Goal: Information Seeking & Learning: Learn about a topic

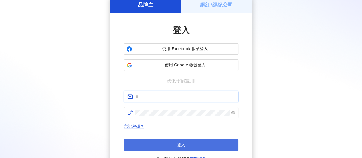
type input "**********"
click at [170, 139] on button "登入" at bounding box center [181, 144] width 114 height 11
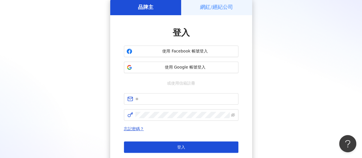
scroll to position [29, 0]
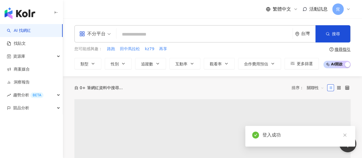
click at [140, 33] on input "search" at bounding box center [204, 34] width 171 height 11
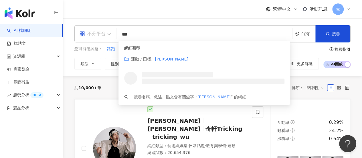
click at [111, 35] on div "不分平台" at bounding box center [95, 33] width 38 height 17
type input "***"
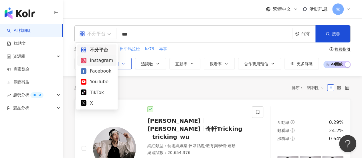
click at [106, 59] on div "Instagram" at bounding box center [97, 60] width 32 height 7
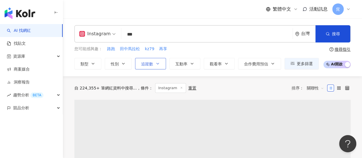
click at [149, 64] on span "追蹤數" at bounding box center [147, 63] width 12 height 5
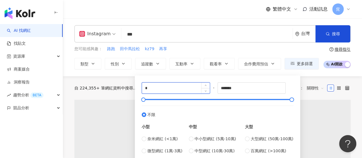
click at [157, 90] on input "*" at bounding box center [176, 87] width 68 height 11
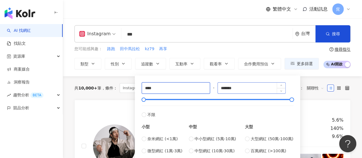
type input "****"
drag, startPoint x: 274, startPoint y: 86, endPoint x: 175, endPoint y: 87, distance: 99.2
click at [175, 88] on div "**** - ******* 不限 小型 奈米網紅 (<1萬) 微型網紅 (1萬-3萬) 小型網紅 (3萬-5萬) 中型 中小型網紅 (5萬-10萬) 中型網…" at bounding box center [218, 123] width 152 height 83
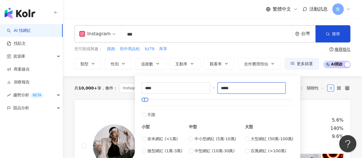
type input "*****"
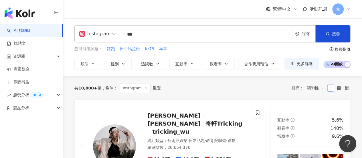
click at [296, 51] on div "您可能感興趣： 路跑 田中馬拉松 kz79 再享" at bounding box center [196, 49] width 244 height 6
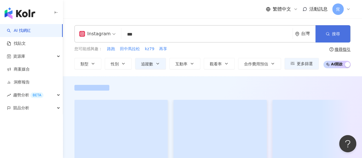
click at [337, 32] on span "搜尋" at bounding box center [336, 33] width 8 height 5
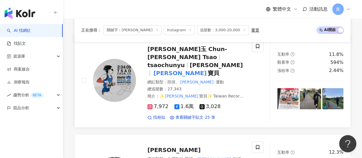
scroll to position [278, 0]
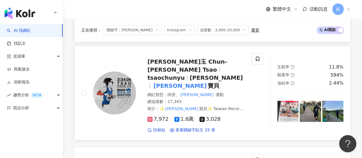
click at [186, 58] on span "曹純玉 Chun-Yu Tsao" at bounding box center [187, 65] width 80 height 15
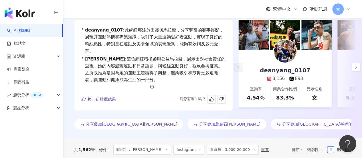
scroll to position [0, 0]
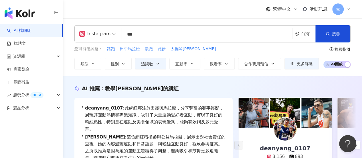
drag, startPoint x: 142, startPoint y: 34, endPoint x: 82, endPoint y: 29, distance: 59.9
click at [81, 30] on div "Instagram *** 台灣 搜尋 customizedTag loading 網紅類型 運動 / 田徑、 馬拉松 搜尋名稱、敘述、貼文含有關鍵字 “ 馬…" at bounding box center [212, 33] width 276 height 17
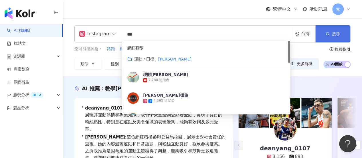
paste input "*****"
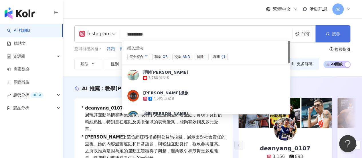
type input "********"
click at [320, 31] on button "搜尋" at bounding box center [332, 33] width 35 height 17
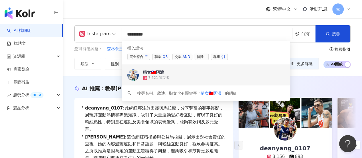
click at [150, 74] on div "晴女🇹🇼阿濃" at bounding box center [153, 72] width 21 height 6
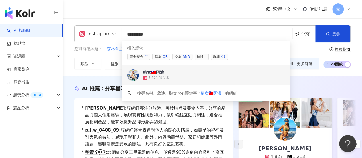
click at [170, 72] on span "晴女🇹🇼阿濃" at bounding box center [202, 72] width 119 height 6
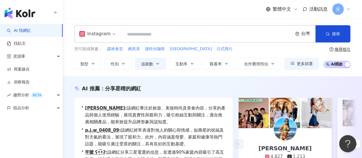
paste input "**********"
type input "**********"
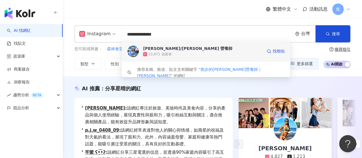
click at [223, 51] on div "13,871 追蹤者" at bounding box center [202, 54] width 119 height 6
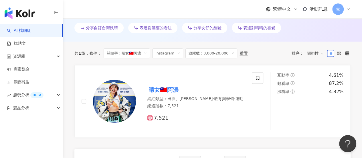
scroll to position [257, 0]
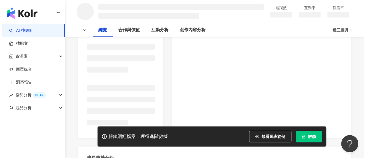
scroll to position [112, 0]
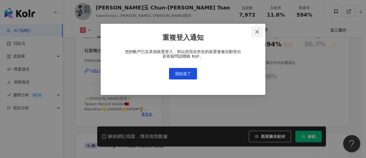
click at [253, 33] on span "Close" at bounding box center [256, 31] width 11 height 5
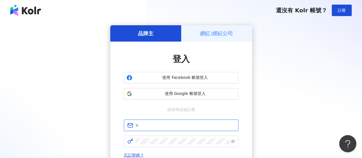
type input "**********"
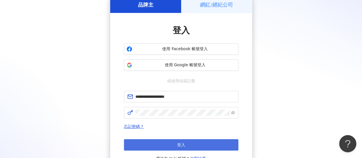
click at [182, 144] on span "登入" at bounding box center [181, 144] width 8 height 5
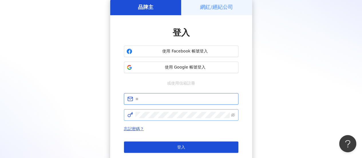
type input "**********"
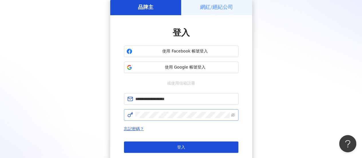
scroll to position [29, 0]
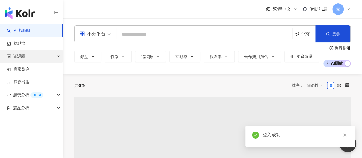
scroll to position [26, 0]
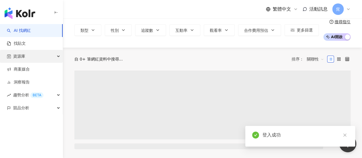
click at [33, 57] on div "資源庫" at bounding box center [31, 56] width 63 height 13
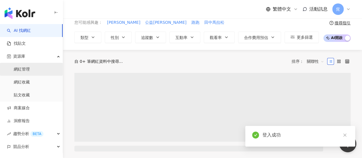
click at [30, 71] on link "網紅管理" at bounding box center [22, 69] width 16 height 6
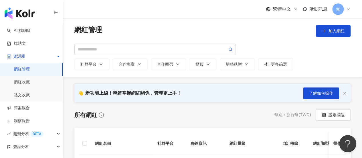
click at [30, 71] on link "網紅管理" at bounding box center [22, 69] width 16 height 6
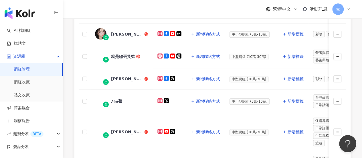
scroll to position [200, 0]
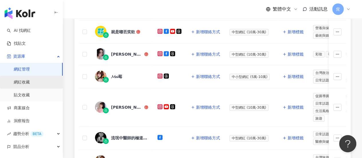
click at [25, 79] on link "網紅收藏" at bounding box center [22, 82] width 16 height 6
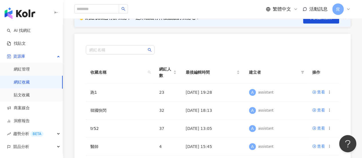
scroll to position [57, 0]
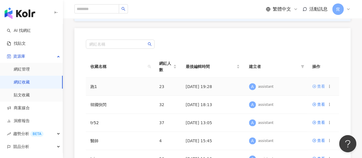
click at [322, 83] on div "查看" at bounding box center [321, 86] width 8 height 6
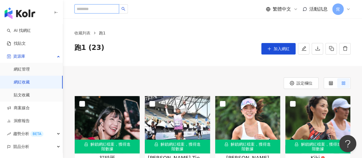
click at [112, 11] on input "search" at bounding box center [96, 8] width 45 height 9
paste input "**********"
type input "**********"
click at [128, 11] on button "button" at bounding box center [123, 8] width 9 height 9
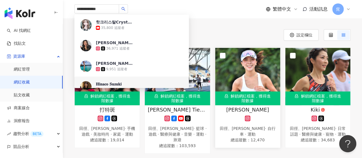
scroll to position [57, 0]
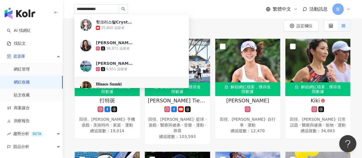
click at [239, 24] on div "設定欄位" at bounding box center [212, 25] width 276 height 11
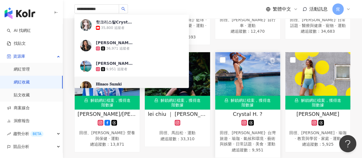
scroll to position [172, 0]
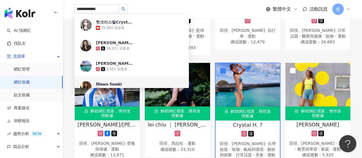
click at [240, 50] on div "解鎖網紅檔案，獲得進階數據 Joyce Huang 田徑、馬拉松 · 自行車 · 運動 總追蹤數 ： 12,470" at bounding box center [247, 3] width 70 height 106
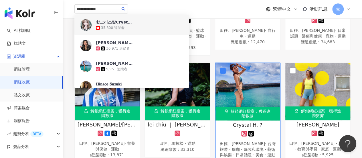
click at [152, 8] on div "**********" at bounding box center [212, 9] width 276 height 18
drag, startPoint x: 109, startPoint y: 9, endPoint x: 30, endPoint y: 1, distance: 79.3
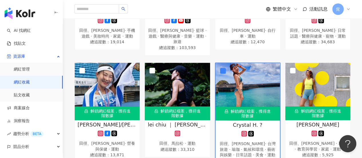
click at [174, 10] on div "핫크리스탈Crystal.H 35,800 追蹤者 Crystal Hagins 36,971 追蹤者 Crystal H. 💎 9,951 追蹤者 𝐇𝐢𝐧𝐚…" at bounding box center [212, 9] width 276 height 18
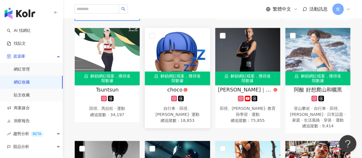
scroll to position [414, 0]
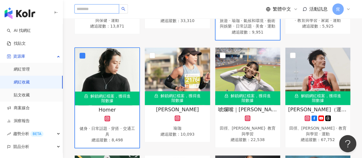
click at [97, 5] on input "search" at bounding box center [96, 8] width 45 height 9
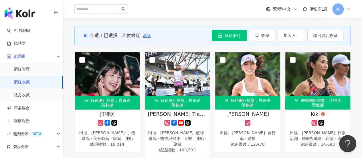
scroll to position [57, 0]
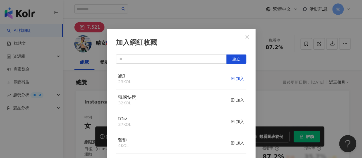
click at [230, 78] on div "加入" at bounding box center [236, 78] width 13 height 6
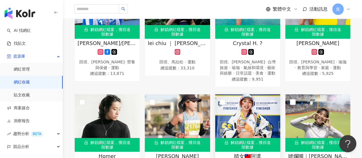
click at [225, 99] on img at bounding box center [247, 122] width 65 height 57
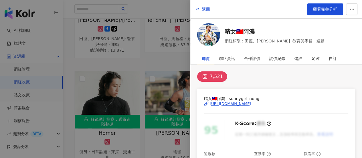
scroll to position [170, 0]
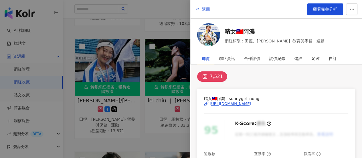
click at [208, 9] on span "返回" at bounding box center [206, 9] width 8 height 5
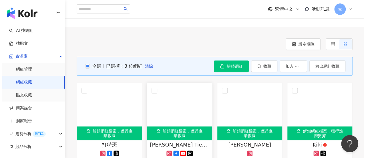
scroll to position [0, 0]
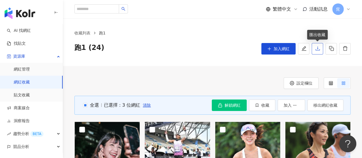
click at [318, 48] on icon "download" at bounding box center [317, 48] width 5 height 5
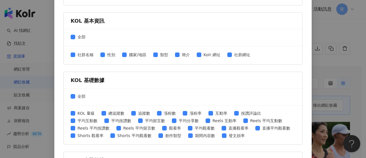
scroll to position [114, 0]
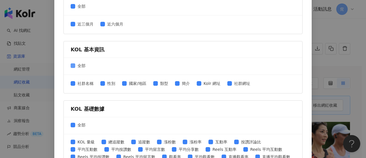
click at [75, 62] on span "全部" at bounding box center [81, 65] width 13 height 6
click at [75, 80] on span "社群名稱" at bounding box center [85, 83] width 21 height 6
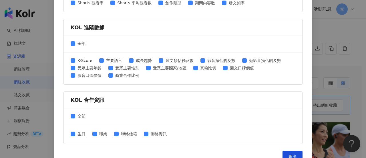
scroll to position [284, 0]
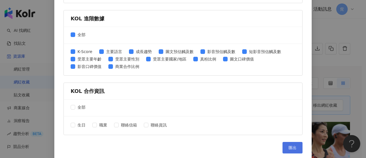
click at [288, 146] on span "匯出" at bounding box center [292, 147] width 8 height 5
click at [75, 33] on span "全部" at bounding box center [81, 34] width 13 height 6
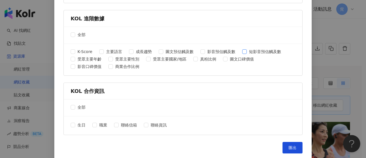
click at [250, 49] on span "短影音預估觸及數" at bounding box center [265, 51] width 37 height 6
click at [247, 51] on span "短影音預估觸及數" at bounding box center [265, 51] width 37 height 6
click at [293, 147] on span "匯出" at bounding box center [292, 147] width 8 height 5
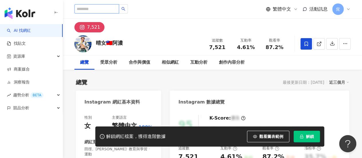
drag, startPoint x: 95, startPoint y: 12, endPoint x: 97, endPoint y: 0, distance: 12.1
click at [96, 12] on input "search" at bounding box center [96, 8] width 45 height 9
click at [97, 9] on input "search" at bounding box center [96, 8] width 45 height 9
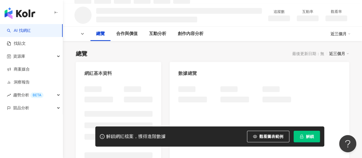
scroll to position [52, 0]
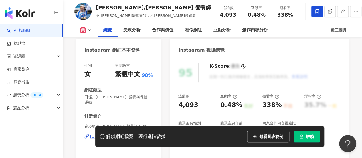
scroll to position [57, 0]
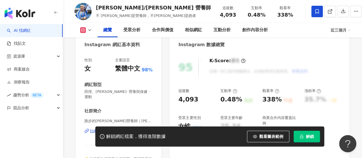
click at [110, 128] on div "[URL][DOMAIN_NAME]" at bounding box center [110, 130] width 41 height 5
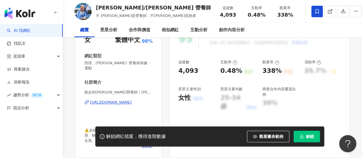
scroll to position [0, 0]
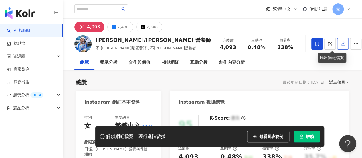
click at [340, 44] on icon "button" at bounding box center [342, 43] width 5 height 5
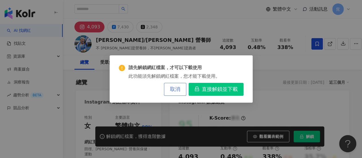
click at [175, 89] on span "取消" at bounding box center [175, 89] width 10 height 6
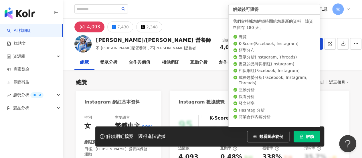
click at [312, 140] on button "解鎖" at bounding box center [306, 135] width 26 height 11
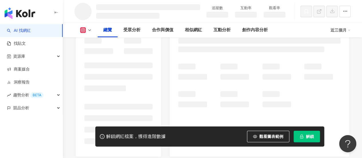
scroll to position [114, 0]
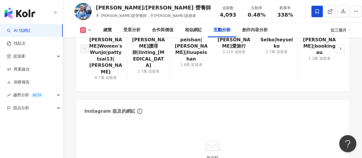
scroll to position [1125, 0]
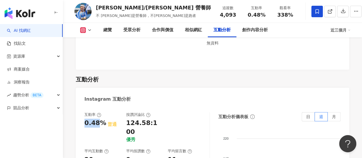
drag, startPoint x: 81, startPoint y: 104, endPoint x: 98, endPoint y: 101, distance: 17.9
click at [339, 112] on label "月" at bounding box center [333, 116] width 13 height 9
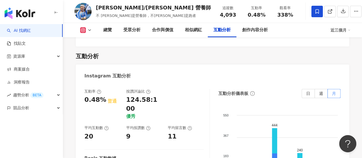
scroll to position [1154, 0]
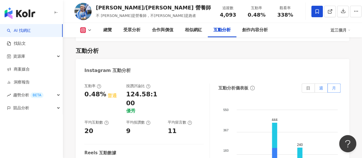
click at [321, 85] on span "週" at bounding box center [321, 87] width 4 height 5
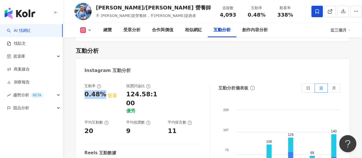
drag, startPoint x: 84, startPoint y: 79, endPoint x: 103, endPoint y: 78, distance: 19.2
click at [103, 90] on div "0.48%" at bounding box center [95, 94] width 22 height 9
copy div "0.48%"
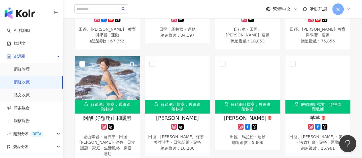
scroll to position [457, 0]
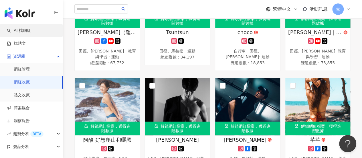
click at [31, 31] on link "AI 找網紅" at bounding box center [19, 31] width 24 height 6
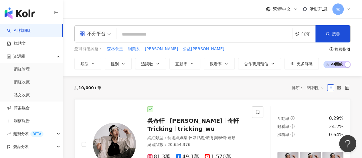
click at [161, 34] on input "search" at bounding box center [204, 34] width 171 height 11
click at [148, 50] on span "馬拉松" at bounding box center [161, 49] width 33 height 6
type input "***"
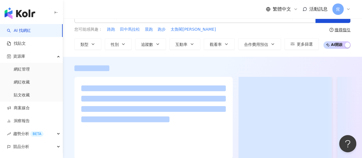
scroll to position [29, 0]
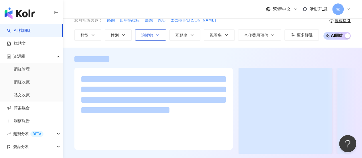
click at [151, 33] on span "追蹤數" at bounding box center [147, 35] width 12 height 5
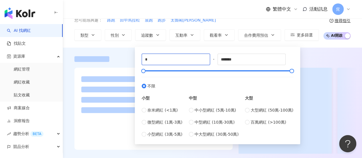
drag, startPoint x: 161, startPoint y: 60, endPoint x: 118, endPoint y: 57, distance: 43.0
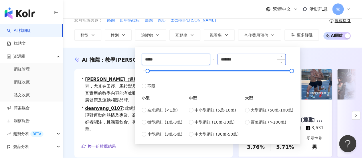
type input "*****"
drag, startPoint x: 244, startPoint y: 58, endPoint x: 212, endPoint y: 57, distance: 32.3
click at [212, 57] on div "***** - ******* 不限 小型 奈米網紅 (<1萬) 微型網紅 (1萬-3萬) 小型網紅 (3萬-5萬) 中型 中小型網紅 (5萬-10萬) 中型…" at bounding box center [218, 94] width 152 height 83
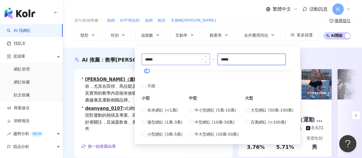
type input "*****"
click at [177, 60] on input "*****" at bounding box center [176, 59] width 68 height 11
drag, startPoint x: 148, startPoint y: 61, endPoint x: 143, endPoint y: 59, distance: 5.0
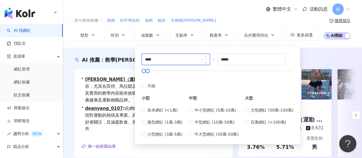
click at [143, 59] on input "****" at bounding box center [176, 59] width 68 height 11
type input "****"
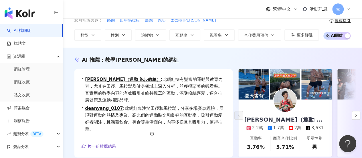
click at [326, 51] on div "AI 推薦 ： 教學馬拉松的網紅 • 黃俊麒 （運動 跑步教練） : 此網紅擁有豐富的運動與教育內容，尤其在田徑、馬拉鬆及健身領域上深入分析，並獲得顯著的觀看…" at bounding box center [212, 115] width 299 height 137
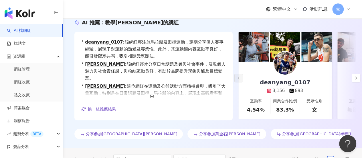
scroll to position [57, 0]
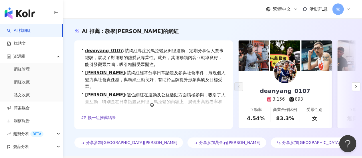
click at [323, 67] on img at bounding box center [316, 55] width 30 height 30
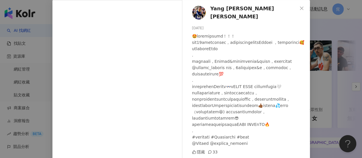
scroll to position [0, 0]
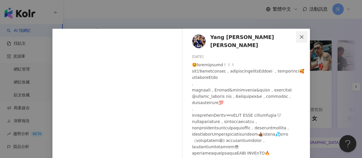
click at [301, 35] on icon "close" at bounding box center [301, 37] width 5 height 5
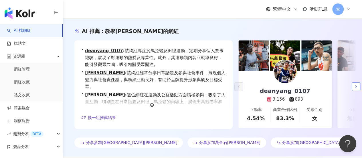
click at [358, 85] on icon "button" at bounding box center [355, 86] width 5 height 5
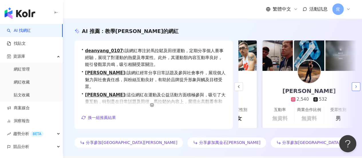
scroll to position [0, 99]
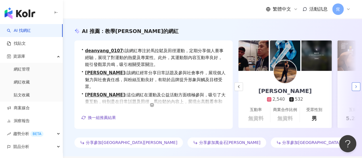
click at [358, 85] on icon "button" at bounding box center [355, 86] width 5 height 5
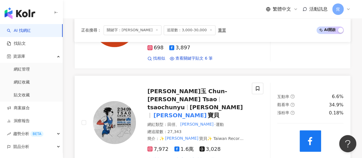
scroll to position [429, 0]
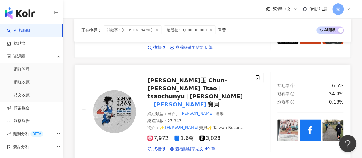
click at [122, 90] on img at bounding box center [114, 111] width 43 height 43
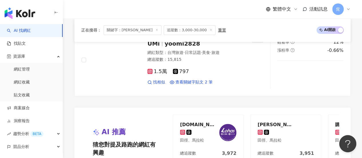
scroll to position [1201, 0]
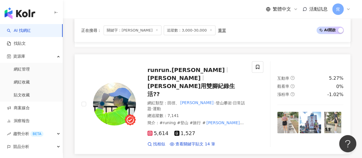
scroll to position [652, 0]
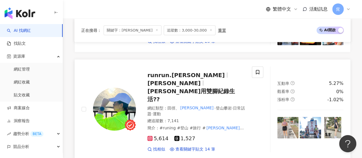
click at [179, 71] on span "runrun.jenny" at bounding box center [185, 74] width 77 height 7
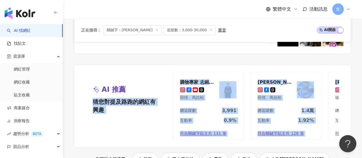
scroll to position [0, 59]
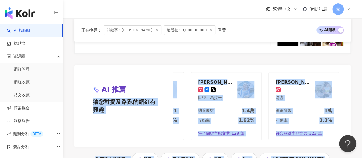
drag, startPoint x: 148, startPoint y: 64, endPoint x: 365, endPoint y: 71, distance: 217.1
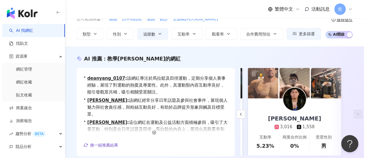
scroll to position [0, 0]
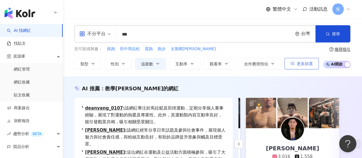
click at [311, 66] on button "更多篩選" at bounding box center [301, 63] width 34 height 11
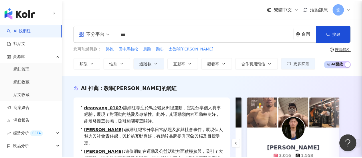
scroll to position [0, 55]
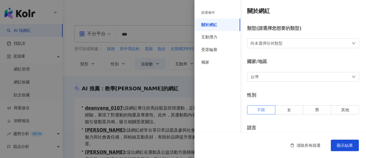
click at [180, 78] on div at bounding box center [183, 79] width 366 height 158
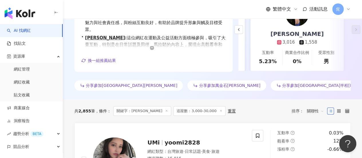
scroll to position [114, 0]
click at [315, 110] on span "關聯性" at bounding box center [314, 110] width 17 height 9
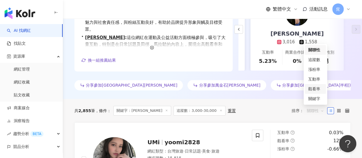
click at [317, 91] on div "觀看率" at bounding box center [315, 88] width 14 height 6
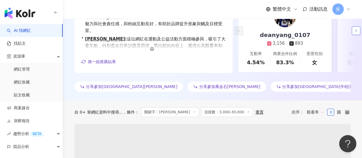
scroll to position [114, 0]
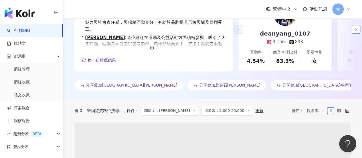
click at [357, 31] on icon "button" at bounding box center [355, 29] width 5 height 5
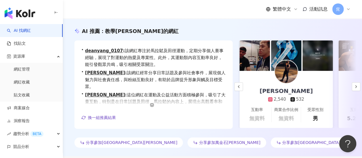
scroll to position [0, 99]
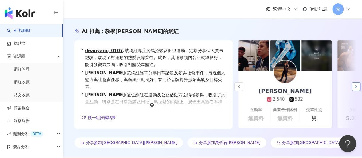
click at [354, 89] on button "button" at bounding box center [355, 86] width 9 height 9
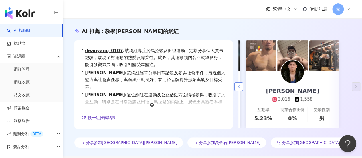
click at [238, 87] on icon "button" at bounding box center [238, 86] width 5 height 5
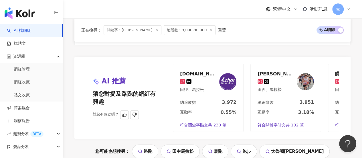
scroll to position [1172, 0]
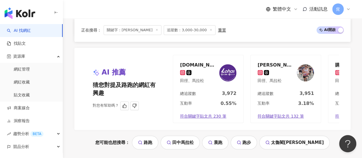
click at [304, 64] on img at bounding box center [304, 72] width 17 height 17
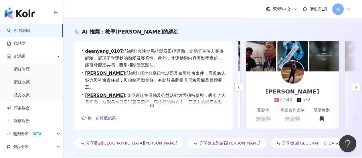
scroll to position [0, 0]
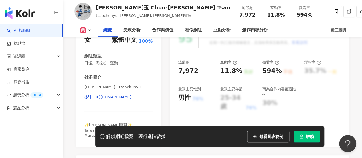
click at [110, 44] on div "性別 女 主要語言 繁體中文 100%" at bounding box center [118, 36] width 68 height 15
click at [111, 94] on div "[URL][DOMAIN_NAME]" at bounding box center [110, 96] width 41 height 5
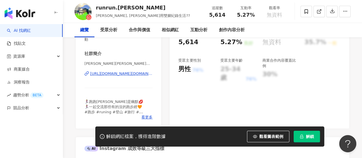
click at [118, 75] on div "https://www.instagram.com/runrun.jenny/" at bounding box center [121, 73] width 62 height 5
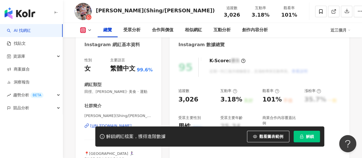
click at [121, 123] on div "[URL][DOMAIN_NAME]" at bounding box center [110, 125] width 41 height 5
